Goal: Information Seeking & Learning: Learn about a topic

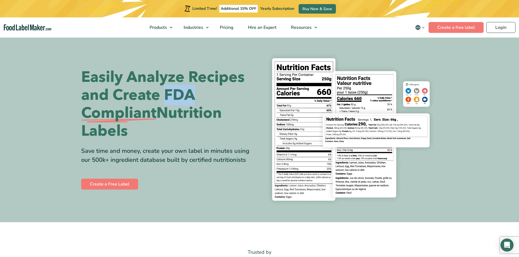
drag, startPoint x: 165, startPoint y: 95, endPoint x: 194, endPoint y: 97, distance: 28.7
click at [194, 97] on h1 "Easily Analyze Recipes and Create FDA Compliant Nutrition Labels" at bounding box center [168, 104] width 174 height 72
click at [160, 100] on h1 "Easily Analyze Recipes and Create FDA Compliant Nutrition Labels" at bounding box center [168, 104] width 174 height 72
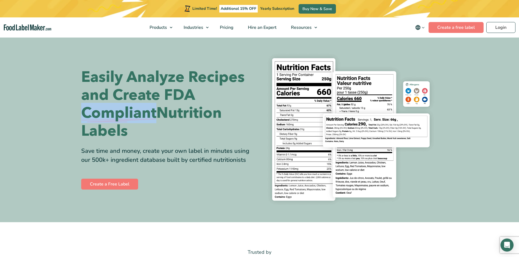
drag, startPoint x: 82, startPoint y: 113, endPoint x: 156, endPoint y: 115, distance: 73.8
click at [156, 115] on span "Compliant" at bounding box center [118, 113] width 75 height 18
click at [111, 93] on h1 "Easily Analyze Recipes and Create FDA Compliant Nutrition Labels" at bounding box center [168, 104] width 174 height 72
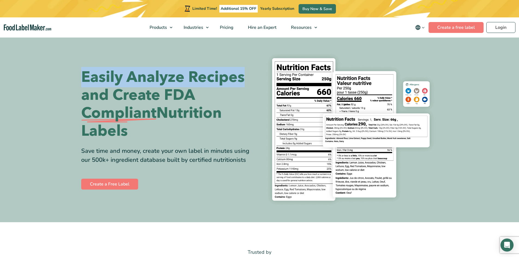
drag, startPoint x: 65, startPoint y: 72, endPoint x: 255, endPoint y: 73, distance: 190.4
click at [258, 73] on section "Easily Analyze Recipes and Create FDA Compliant Nutrition Labels Save time and …" at bounding box center [259, 130] width 519 height 186
drag, startPoint x: 112, startPoint y: 97, endPoint x: 139, endPoint y: 132, distance: 44.0
click at [139, 132] on h1 "Easily Analyze Recipes and Create FDA Compliant Nutrition Labels" at bounding box center [168, 104] width 174 height 72
click at [139, 133] on h1 "Easily Analyze Recipes and Create FDA Compliant Nutrition Labels" at bounding box center [168, 104] width 174 height 72
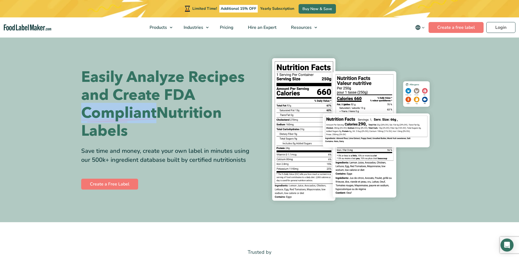
drag, startPoint x: 86, startPoint y: 118, endPoint x: 158, endPoint y: 120, distance: 71.4
click at [158, 120] on div "Easily Analyze Recipes and Create FDA Compliant Nutrition Labels Save time and …" at bounding box center [259, 130] width 365 height 160
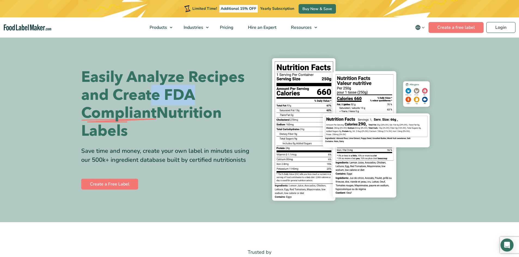
drag, startPoint x: 155, startPoint y: 99, endPoint x: 190, endPoint y: 99, distance: 35.4
click at [190, 99] on h1 "Easily Analyze Recipes and Create FDA Compliant Nutrition Labels" at bounding box center [168, 104] width 174 height 72
click at [155, 121] on span "Compliant" at bounding box center [118, 113] width 75 height 18
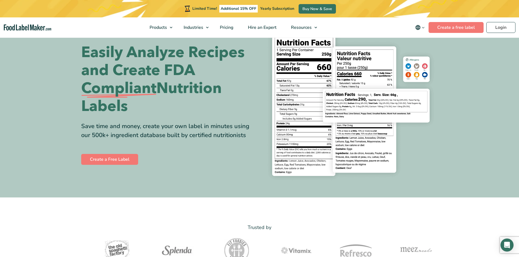
scroll to position [136, 0]
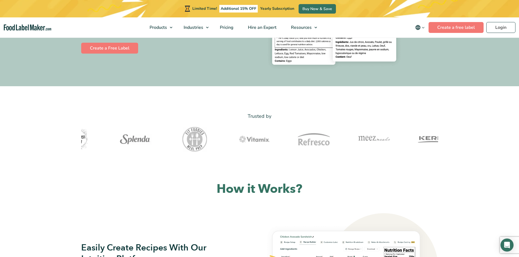
drag, startPoint x: 86, startPoint y: 148, endPoint x: 135, endPoint y: 145, distance: 49.4
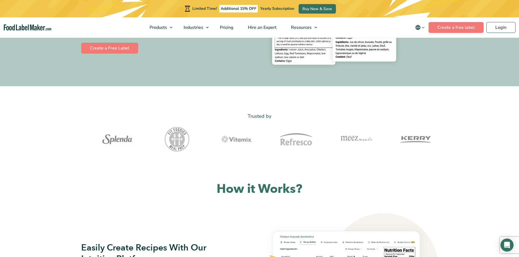
drag, startPoint x: 125, startPoint y: 142, endPoint x: 186, endPoint y: 142, distance: 61.0
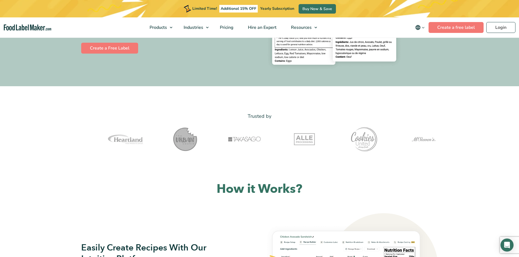
drag, startPoint x: 55, startPoint y: 141, endPoint x: 160, endPoint y: 137, distance: 105.2
click at [160, 137] on section "Trusted by" at bounding box center [259, 133] width 519 height 43
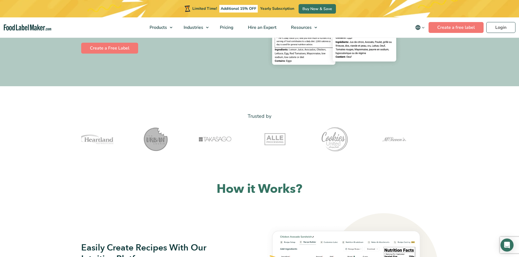
drag, startPoint x: 93, startPoint y: 141, endPoint x: 169, endPoint y: 139, distance: 75.5
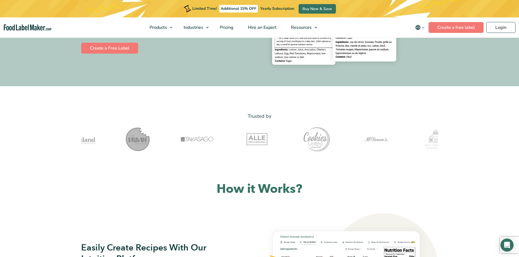
drag, startPoint x: 127, startPoint y: 145, endPoint x: 114, endPoint y: 148, distance: 13.7
click at [124, 146] on img at bounding box center [137, 139] width 27 height 27
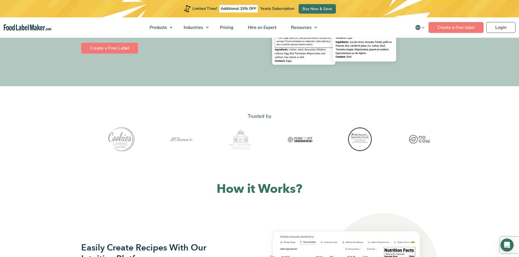
drag, startPoint x: 389, startPoint y: 130, endPoint x: 313, endPoint y: 142, distance: 76.6
click at [336, 139] on div at bounding box center [359, 139] width 54 height 27
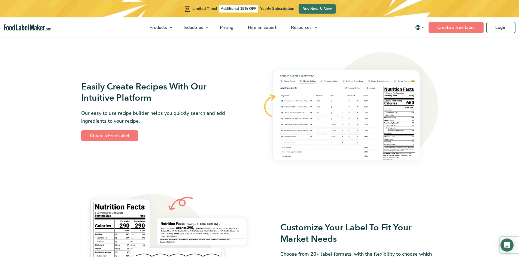
scroll to position [300, 0]
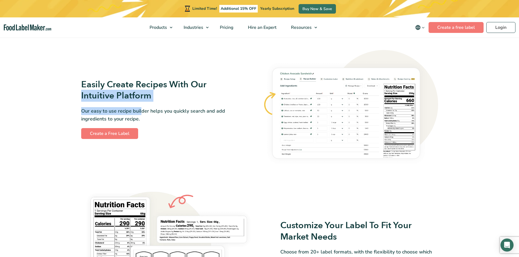
drag, startPoint x: 72, startPoint y: 91, endPoint x: 141, endPoint y: 102, distance: 69.7
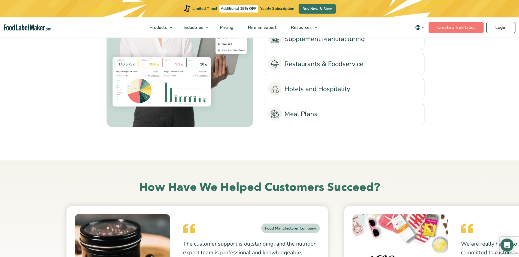
scroll to position [1443, 0]
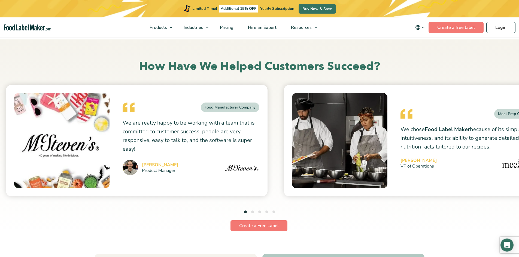
drag, startPoint x: 490, startPoint y: 144, endPoint x: 148, endPoint y: 187, distance: 344.6
click at [151, 187] on div "Food Manufacturer Company We are really happy to be working with a team that is…" at bounding box center [136, 141] width 261 height 112
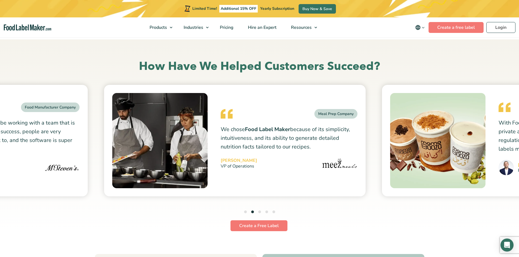
drag, startPoint x: 421, startPoint y: 154, endPoint x: 181, endPoint y: 169, distance: 240.6
click at [181, 169] on img at bounding box center [159, 140] width 95 height 95
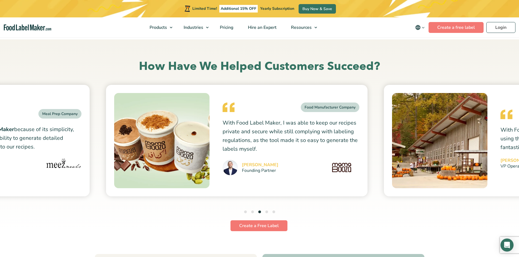
drag, startPoint x: 481, startPoint y: 121, endPoint x: 202, endPoint y: 159, distance: 281.7
click at [225, 155] on blockquote "With Food Label Maker, I was able to keep our recipes private and secure while …" at bounding box center [290, 147] width 137 height 57
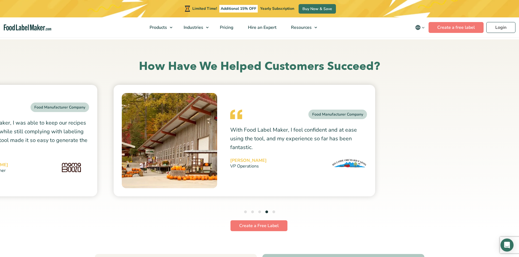
drag, startPoint x: 481, startPoint y: 108, endPoint x: 251, endPoint y: 150, distance: 234.1
click at [251, 150] on div "Food Manufacturer Company With Food Label Maker, I feel confident and at ease u…" at bounding box center [244, 141] width 261 height 112
